Goal: Task Accomplishment & Management: Use online tool/utility

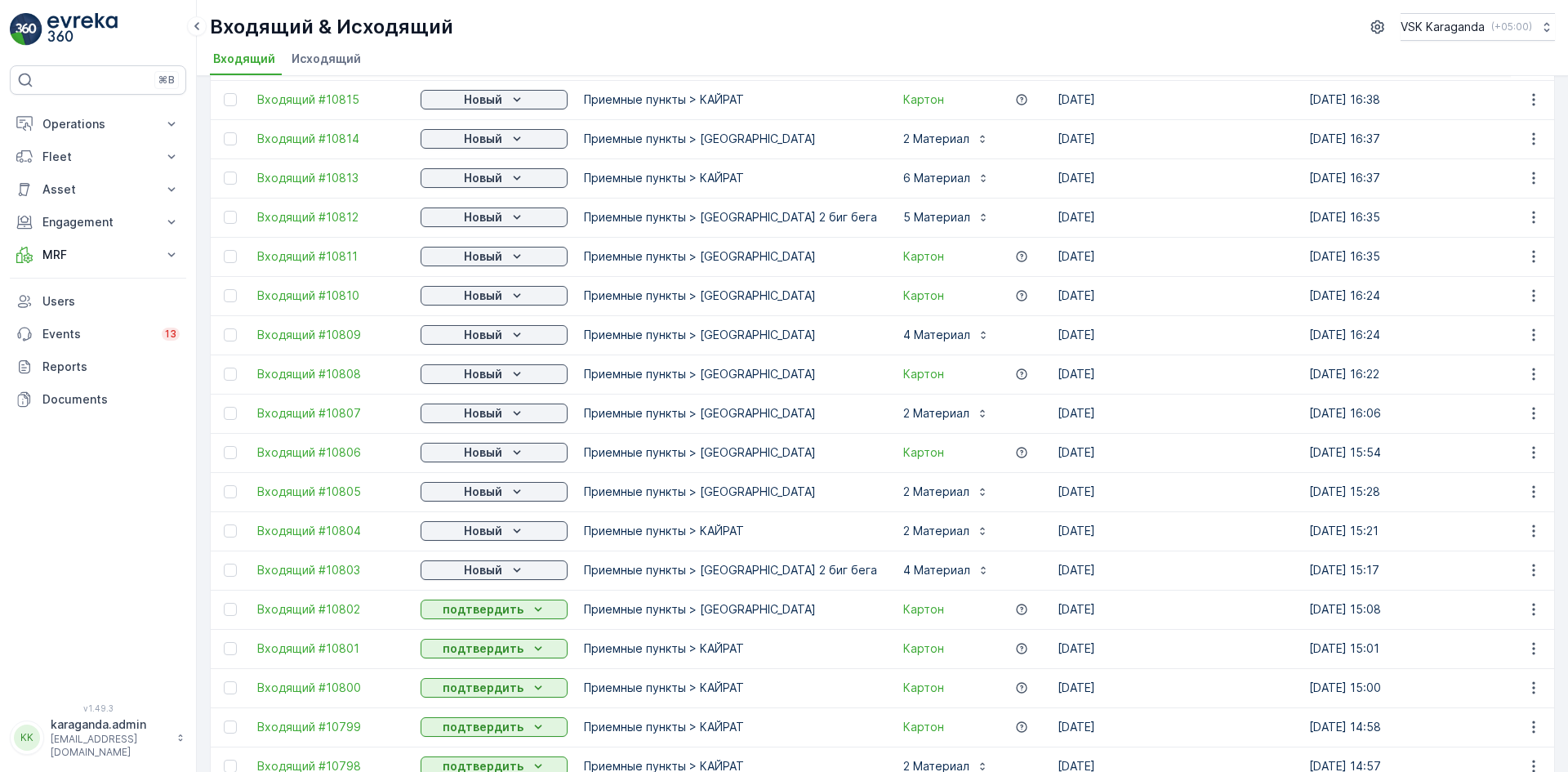
scroll to position [82, 0]
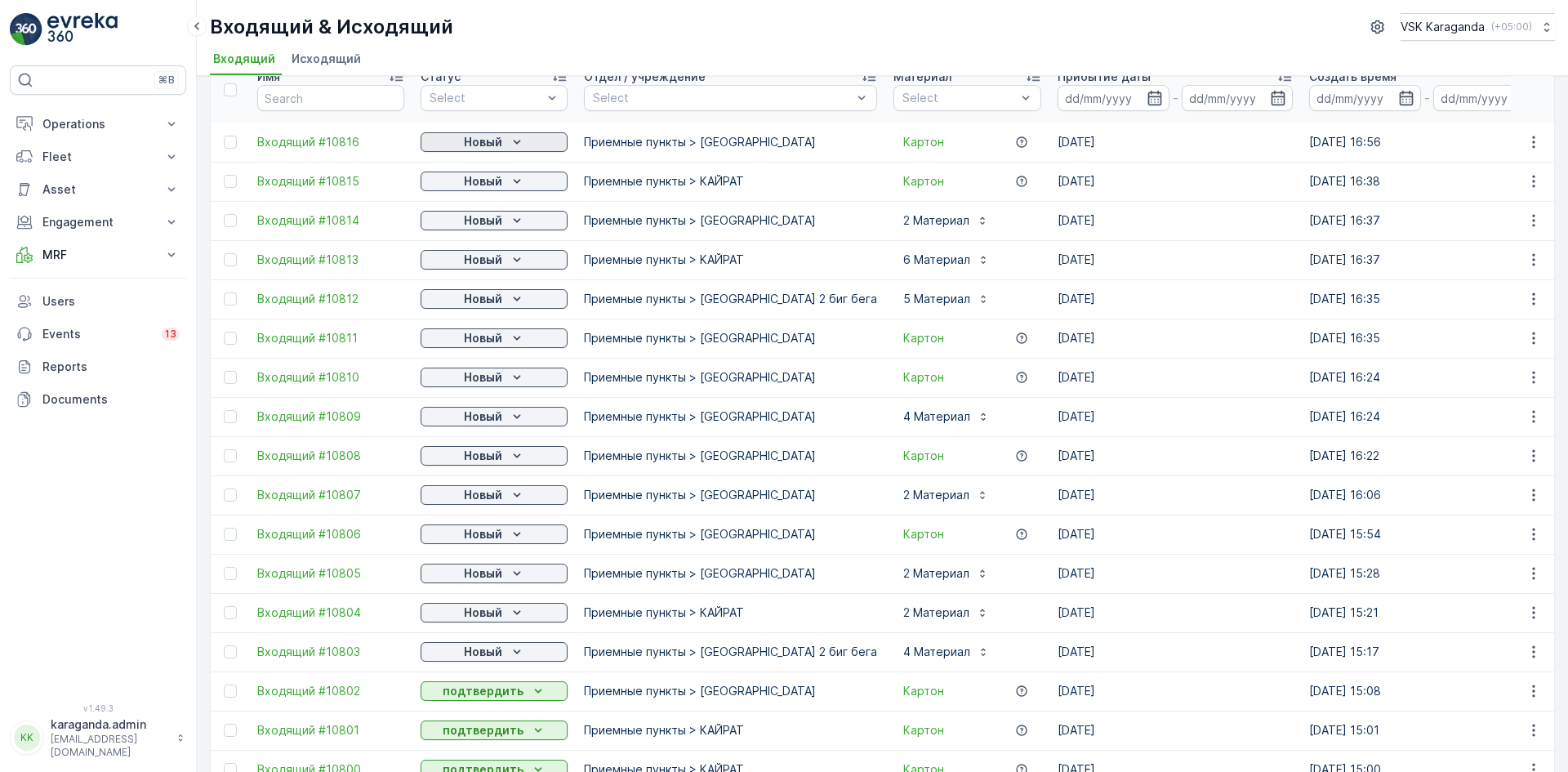
click at [497, 138] on p "Новый" at bounding box center [483, 142] width 39 height 17
click at [489, 184] on span "подтвердить" at bounding box center [468, 190] width 75 height 17
click at [489, 186] on p "Новый" at bounding box center [483, 181] width 39 height 17
click at [496, 227] on span "подтвердить" at bounding box center [468, 228] width 75 height 17
click at [497, 226] on p "Новый" at bounding box center [483, 220] width 39 height 17
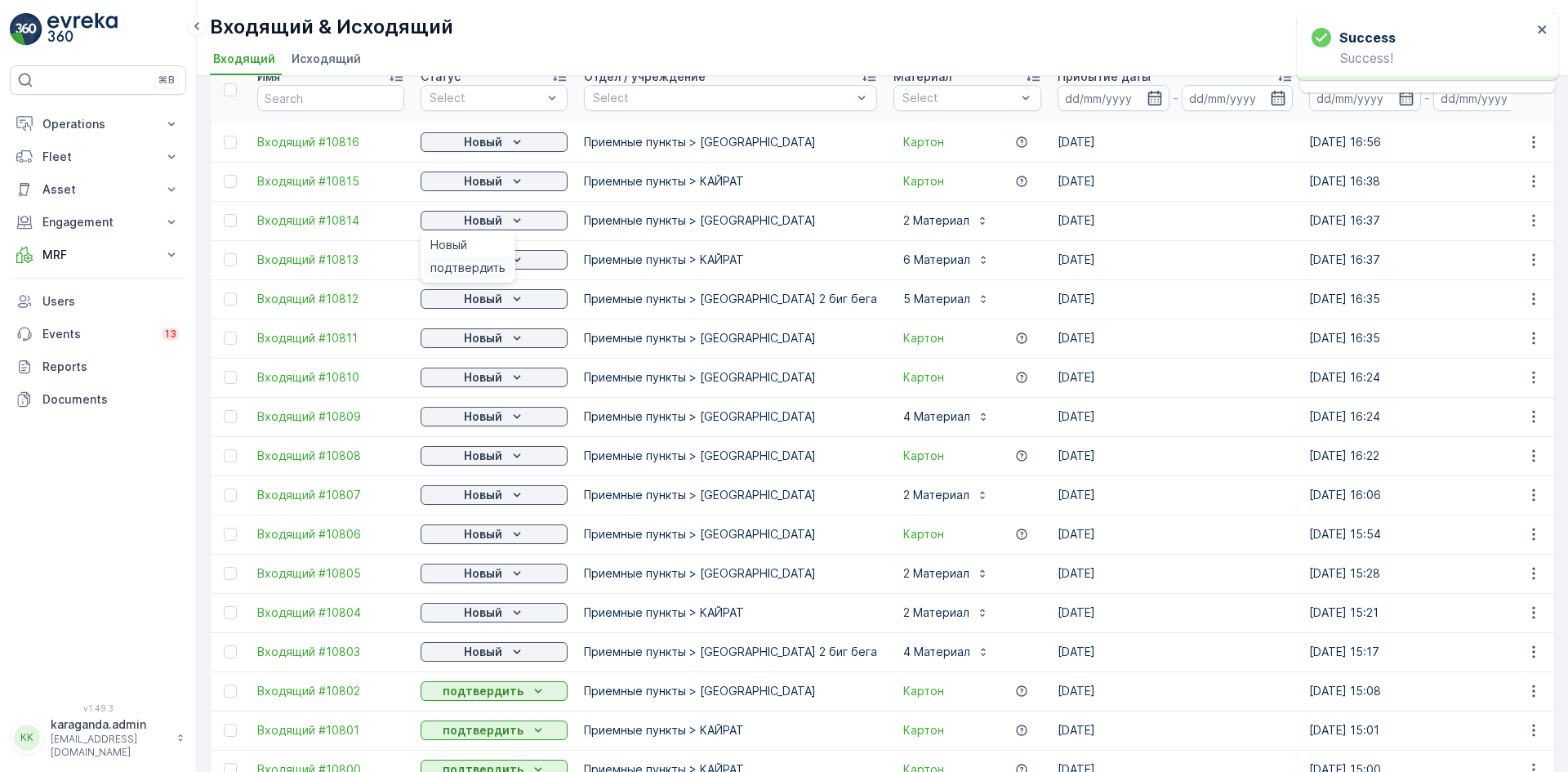
click at [489, 265] on span "подтвердить" at bounding box center [468, 268] width 75 height 17
click at [488, 300] on span "подтвердить" at bounding box center [468, 307] width 75 height 17
click at [488, 301] on p "Новый" at bounding box center [483, 298] width 39 height 17
click at [475, 338] on div "подтвердить" at bounding box center [467, 346] width 88 height 23
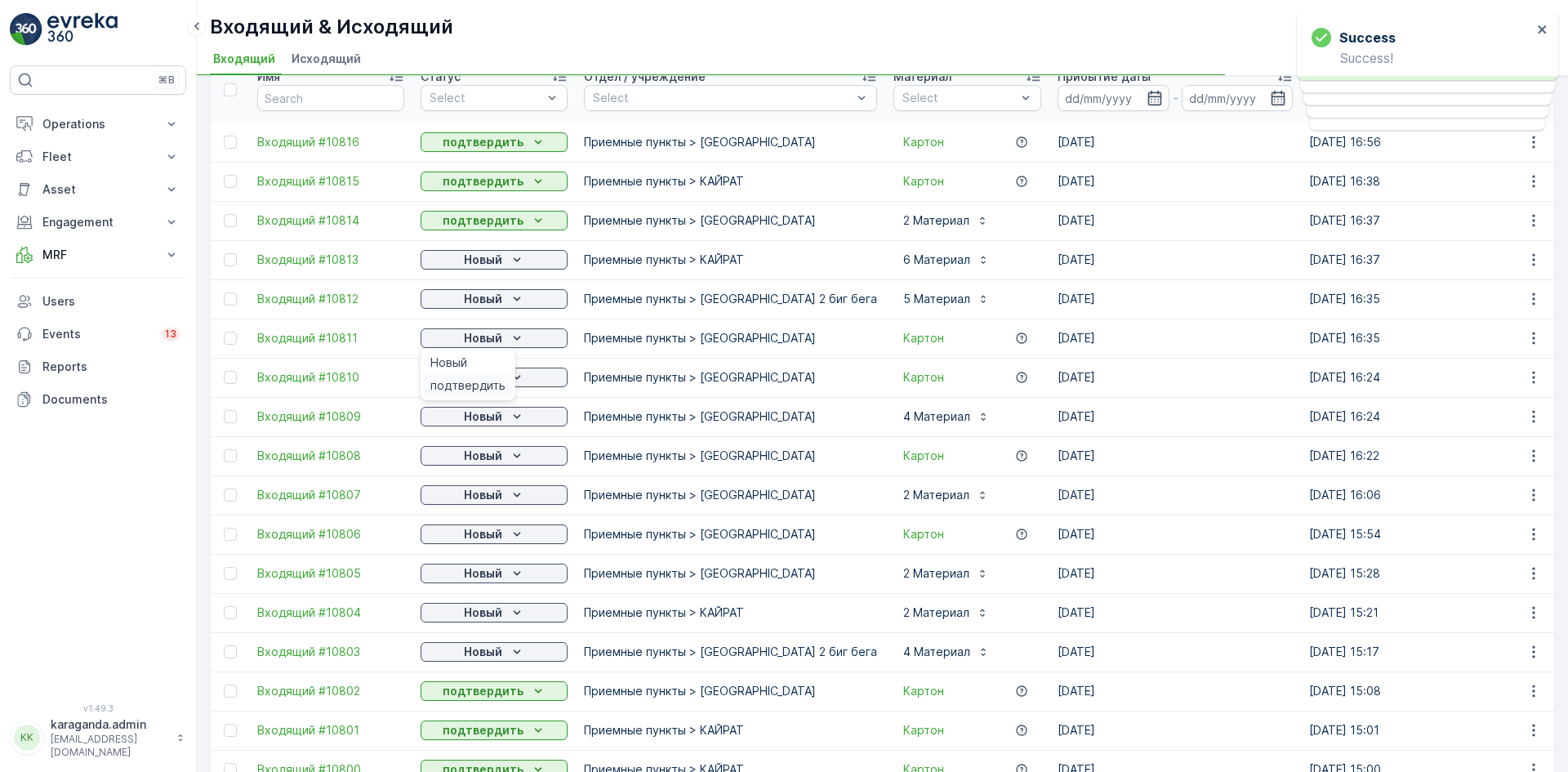
click at [479, 386] on span "подтвердить" at bounding box center [468, 385] width 75 height 17
click at [487, 387] on div "Новый" at bounding box center [494, 377] width 147 height 23
click at [483, 382] on p "Новый" at bounding box center [483, 377] width 39 height 17
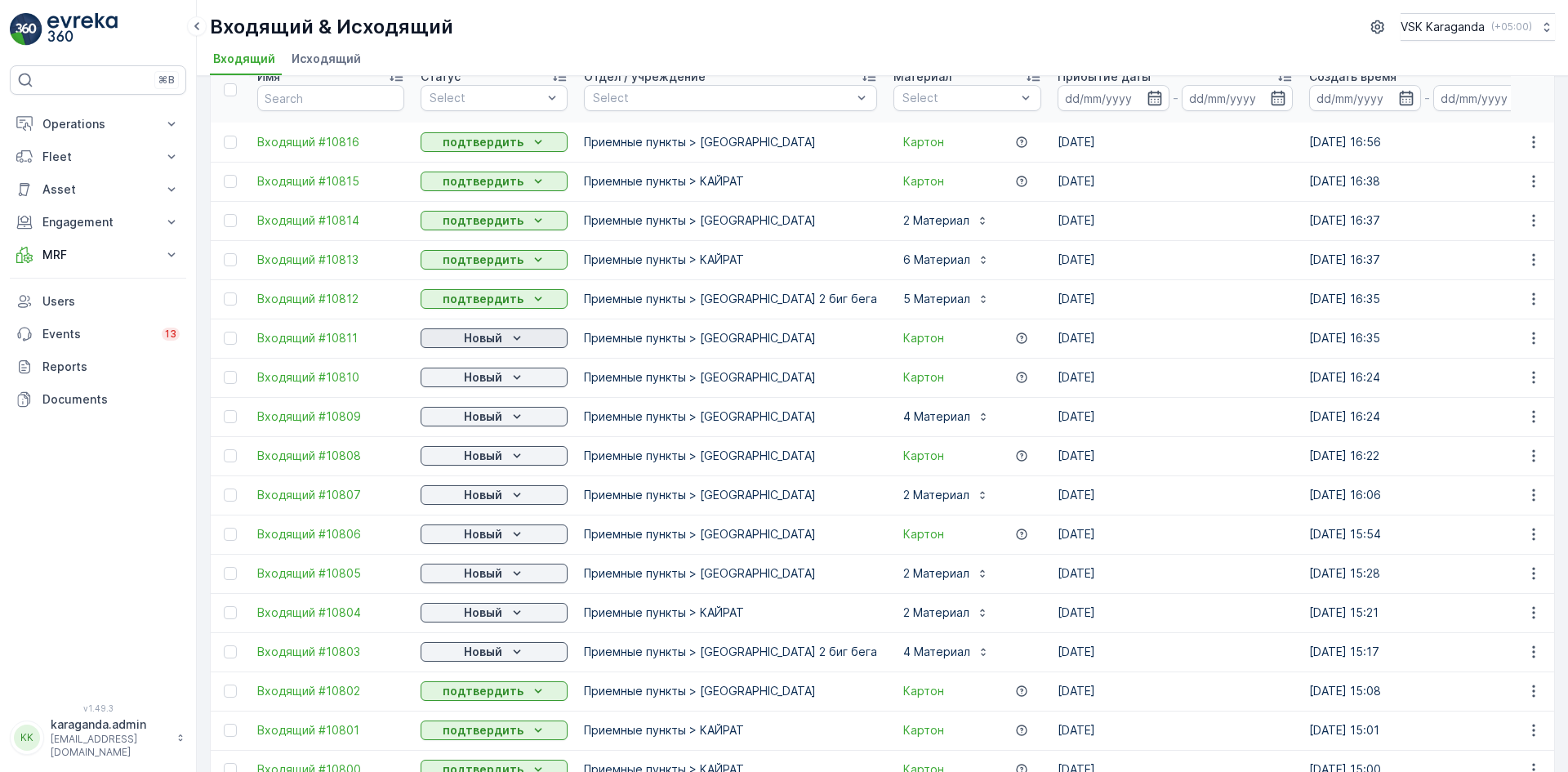
click at [508, 338] on div "Новый" at bounding box center [495, 338] width 134 height 17
click at [478, 385] on span "подтвердить" at bounding box center [468, 385] width 75 height 17
click at [510, 376] on icon "Новый" at bounding box center [516, 377] width 17 height 17
click at [477, 423] on span "подтвердить" at bounding box center [468, 425] width 75 height 17
click at [498, 418] on p "Новый" at bounding box center [483, 417] width 39 height 17
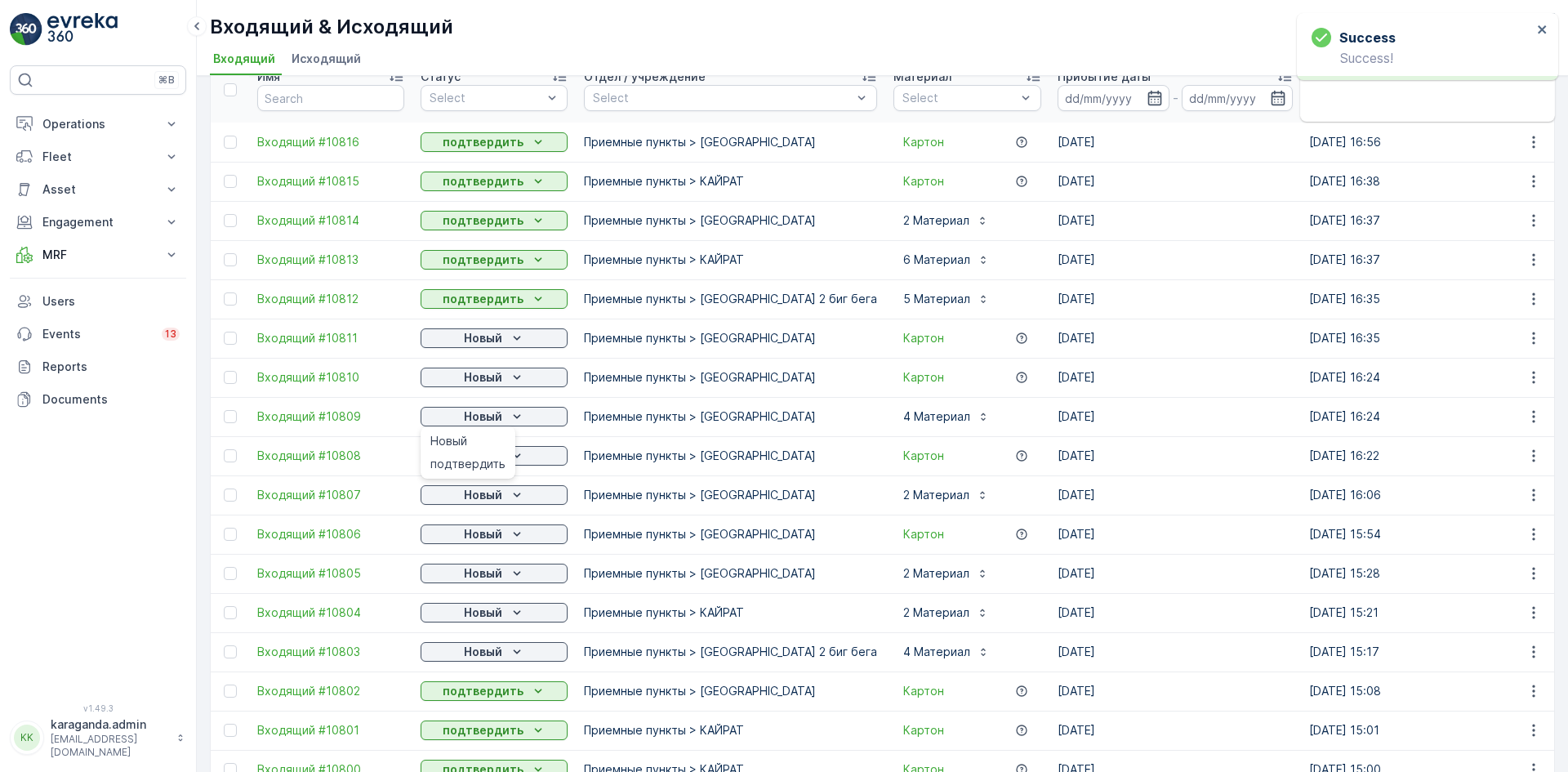
drag, startPoint x: 489, startPoint y: 457, endPoint x: 472, endPoint y: 468, distance: 20.2
click at [489, 458] on span "подтвердить" at bounding box center [468, 464] width 75 height 17
click at [487, 462] on p "Новый" at bounding box center [483, 455] width 39 height 17
click at [482, 502] on span "подтвердить" at bounding box center [468, 502] width 75 height 17
click at [499, 498] on p "Новый" at bounding box center [483, 495] width 39 height 17
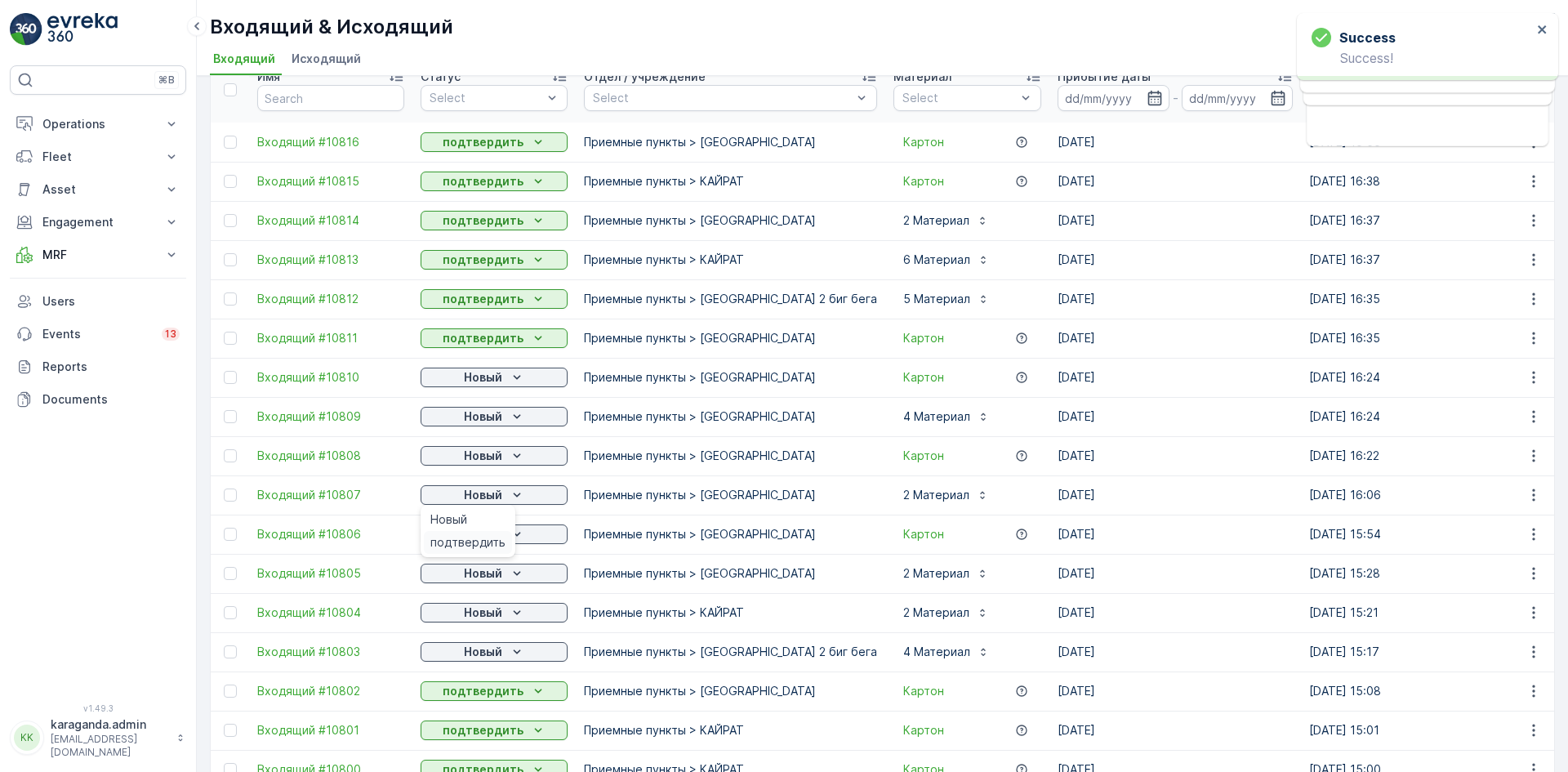
click at [480, 538] on span "подтвердить" at bounding box center [468, 542] width 75 height 17
click at [508, 533] on div "Новый" at bounding box center [495, 534] width 134 height 17
click at [478, 577] on span "подтвердить" at bounding box center [468, 581] width 75 height 17
click at [478, 579] on p "Новый" at bounding box center [483, 573] width 39 height 17
click at [457, 623] on span "подтвердить" at bounding box center [468, 620] width 75 height 17
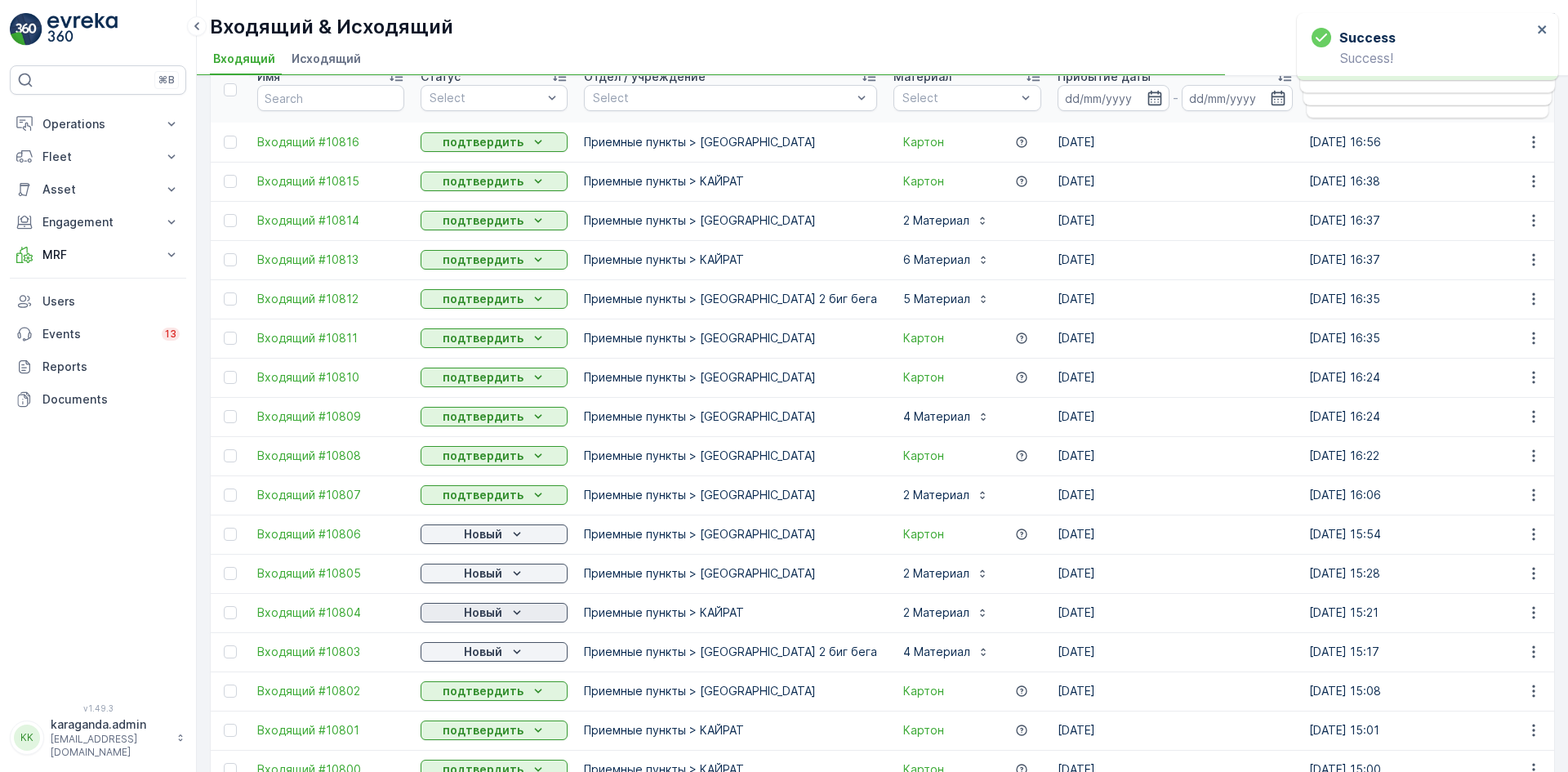
click at [490, 615] on p "Новый" at bounding box center [483, 612] width 39 height 17
click at [473, 652] on span "подтвердить" at bounding box center [468, 659] width 75 height 17
click at [487, 653] on p "Новый" at bounding box center [483, 652] width 39 height 17
click at [478, 692] on p "подтвердить" at bounding box center [483, 690] width 81 height 17
click at [508, 647] on div "Новый" at bounding box center [495, 652] width 134 height 17
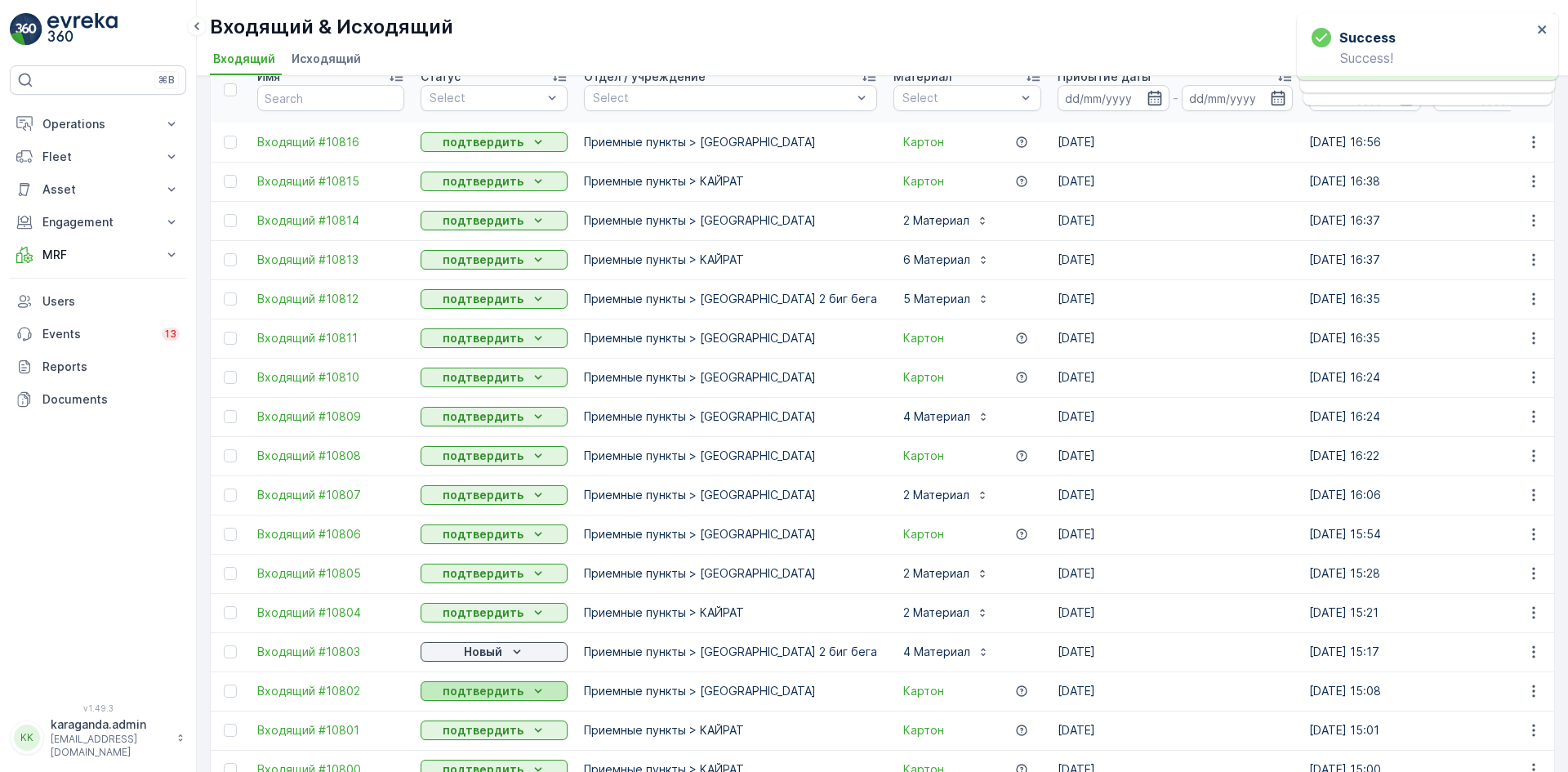
click at [480, 697] on p "подтвердить" at bounding box center [483, 690] width 81 height 17
click at [502, 655] on p "Новый" at bounding box center [483, 652] width 39 height 17
click at [475, 688] on div "подтвердить" at bounding box center [467, 698] width 88 height 23
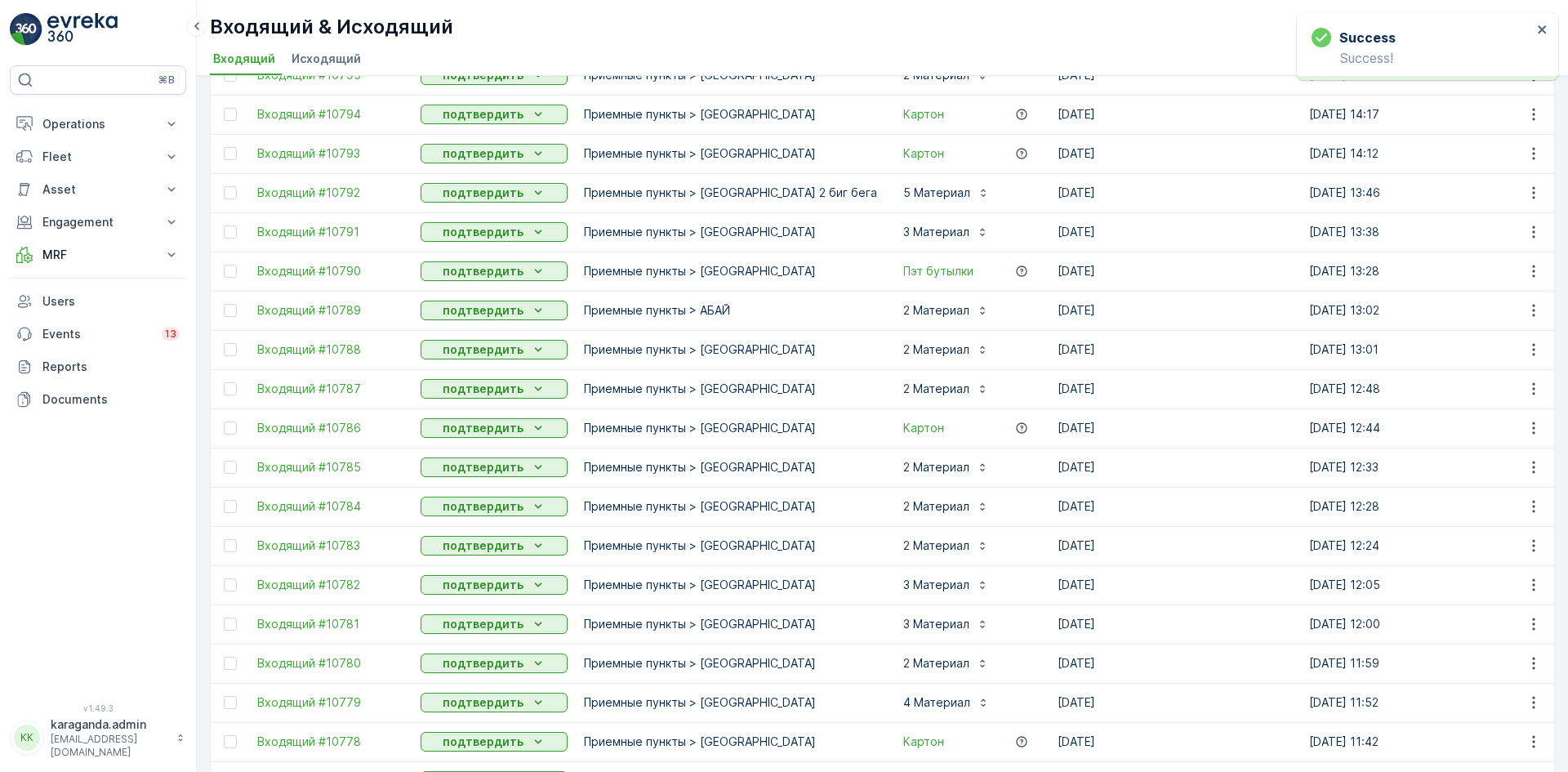
scroll to position [400, 0]
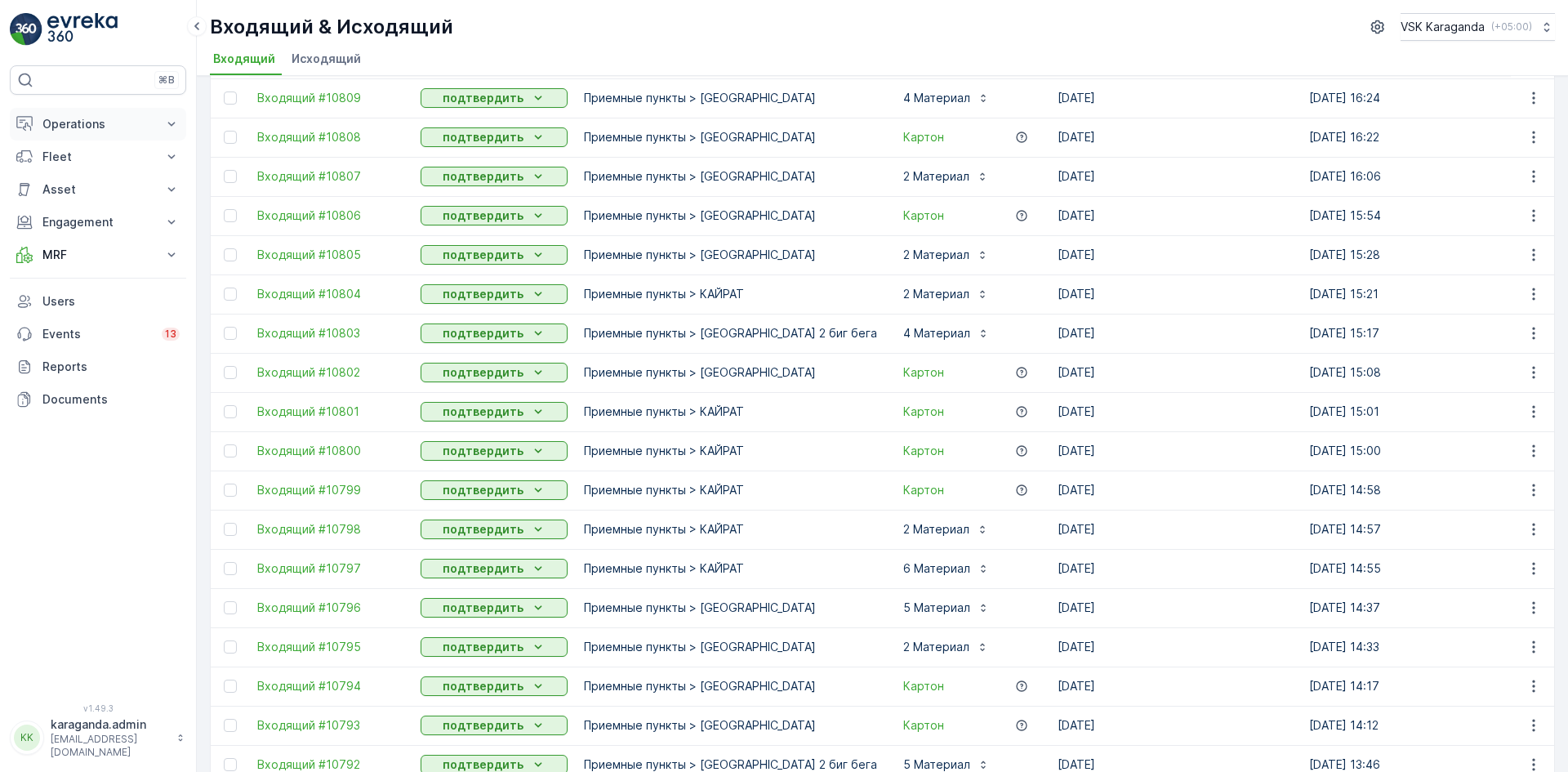
click at [73, 126] on p "Operations" at bounding box center [98, 123] width 111 height 17
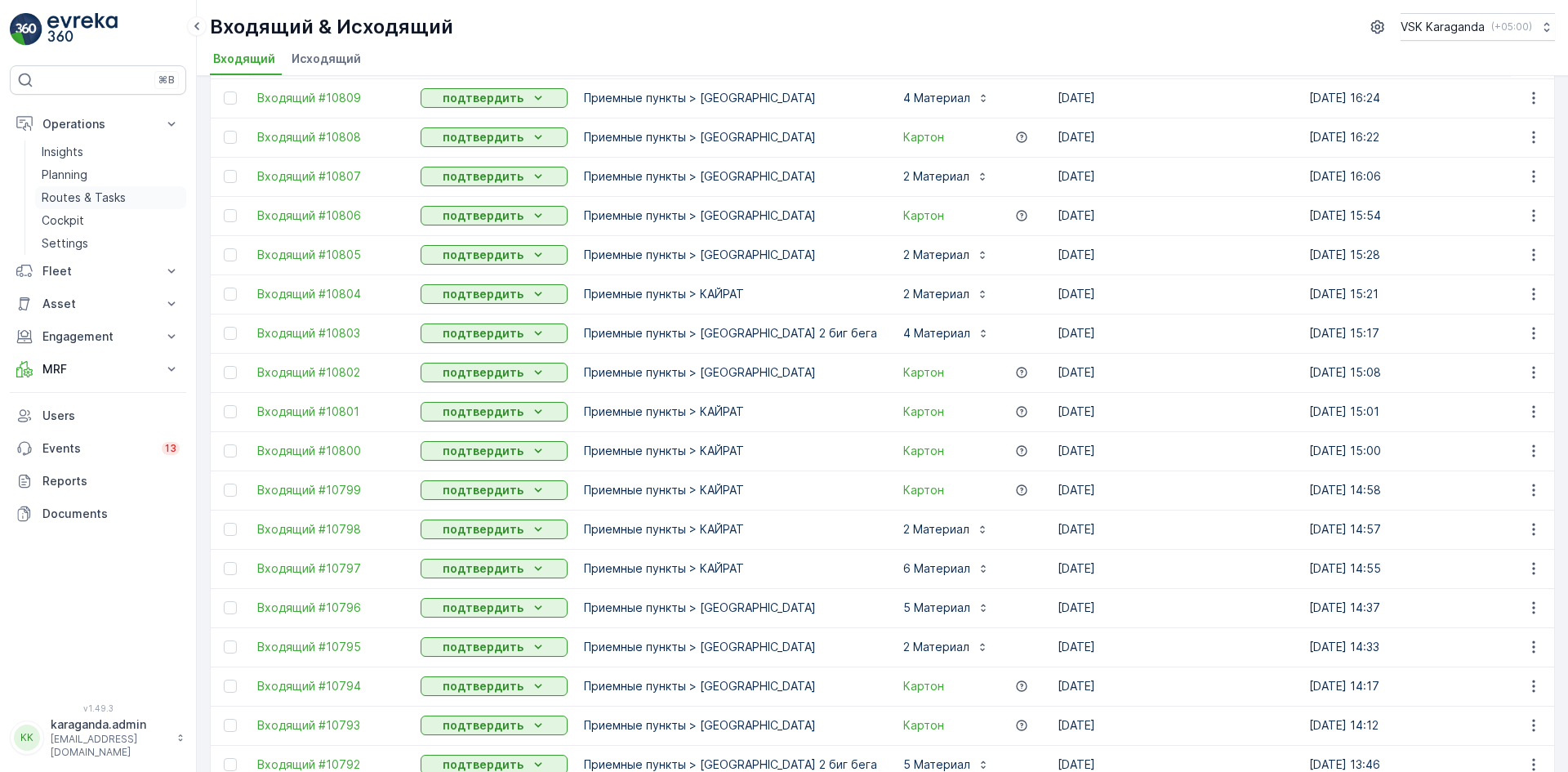
click at [76, 189] on link "Routes & Tasks" at bounding box center [111, 197] width 151 height 23
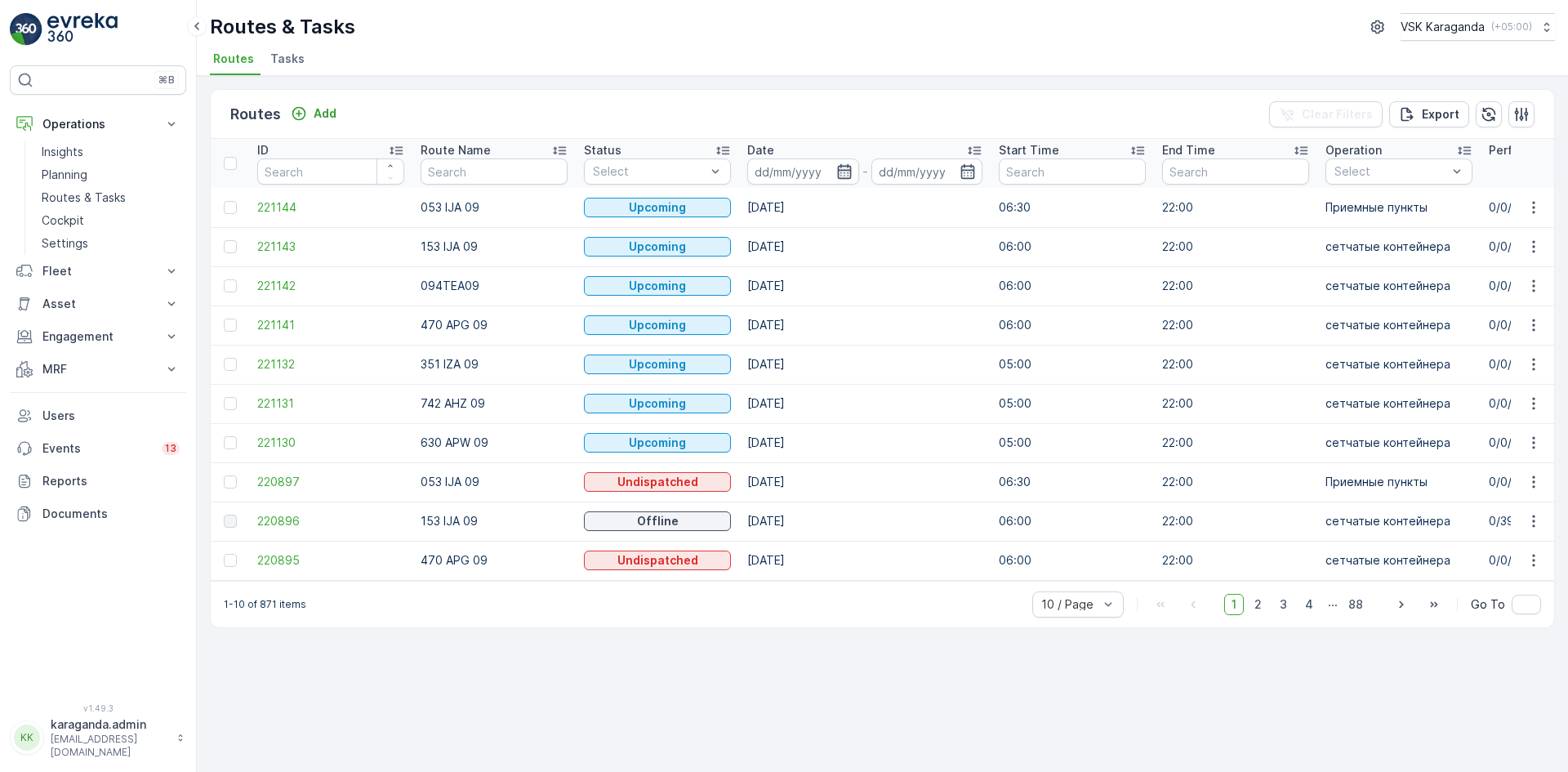
click at [838, 177] on icon "button" at bounding box center [844, 171] width 17 height 17
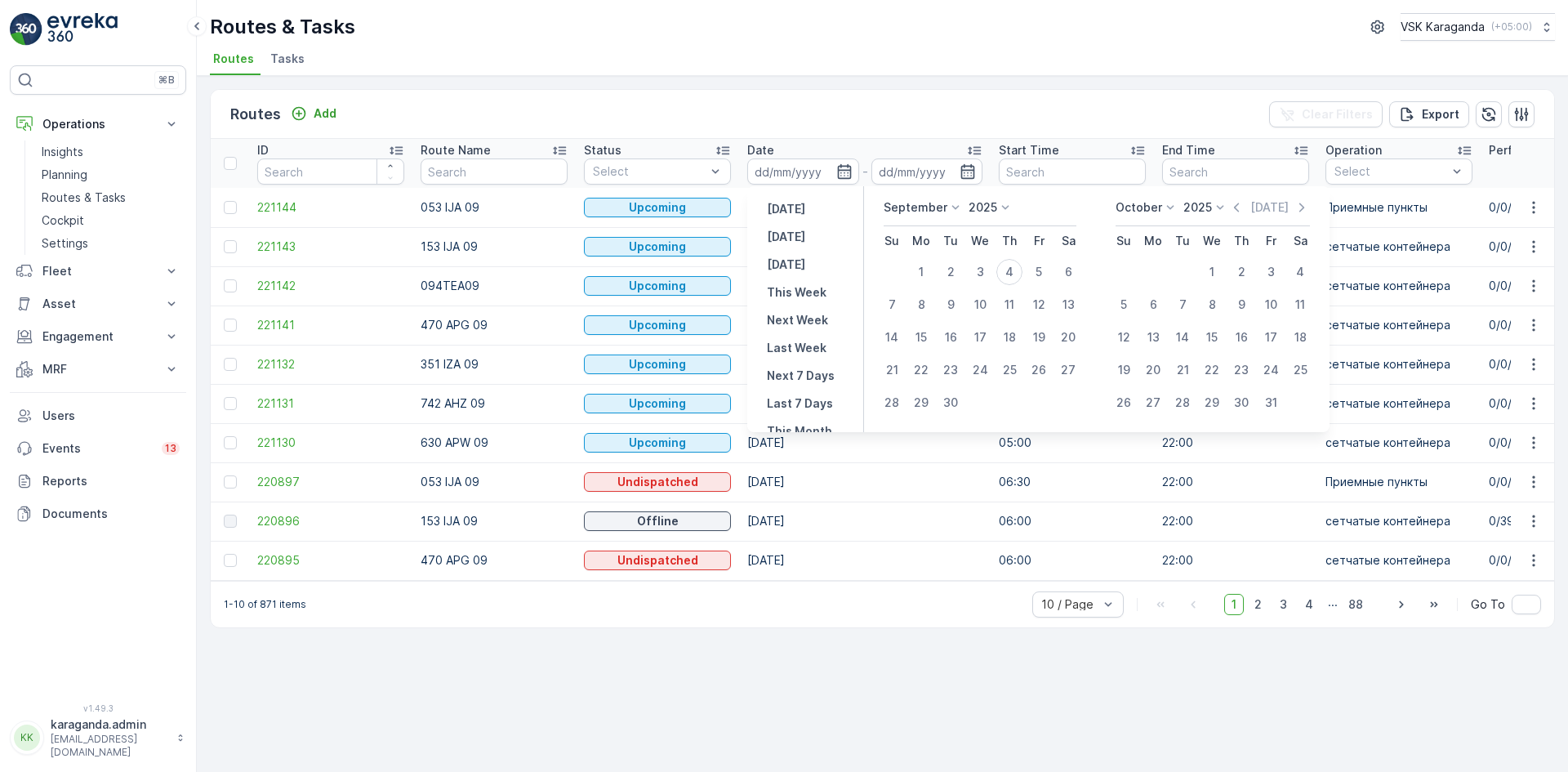
click at [785, 229] on p "[DATE]" at bounding box center [786, 237] width 39 height 17
type input "[DATE]"
